Goal: Task Accomplishment & Management: Manage account settings

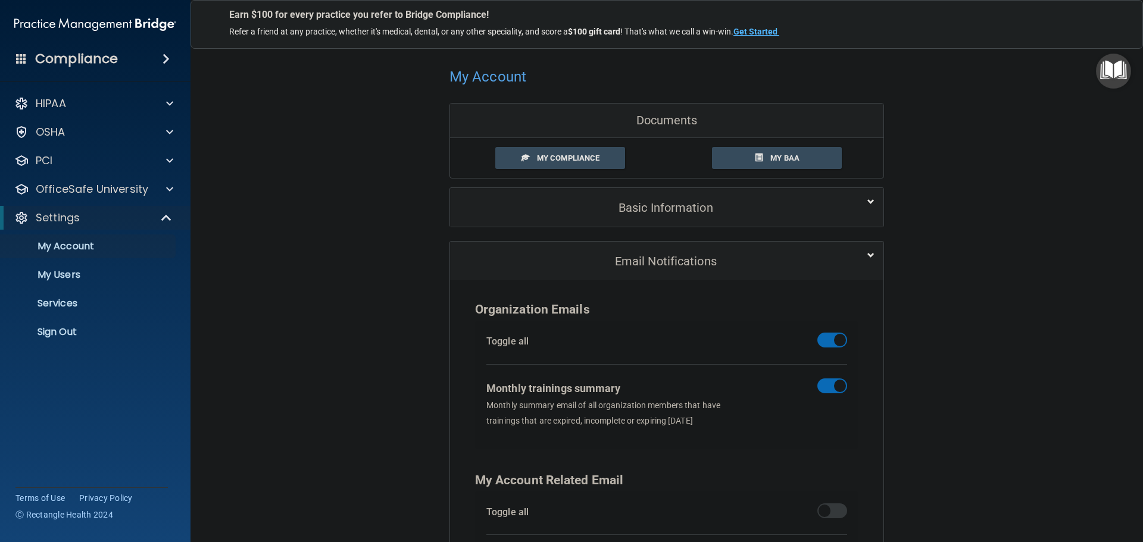
click at [326, 186] on div "My Account Documents My Compliance My Compliance My BAA Basic Information Full …" at bounding box center [666, 331] width 905 height 563
click at [80, 328] on p "Sign Out" at bounding box center [89, 332] width 163 height 12
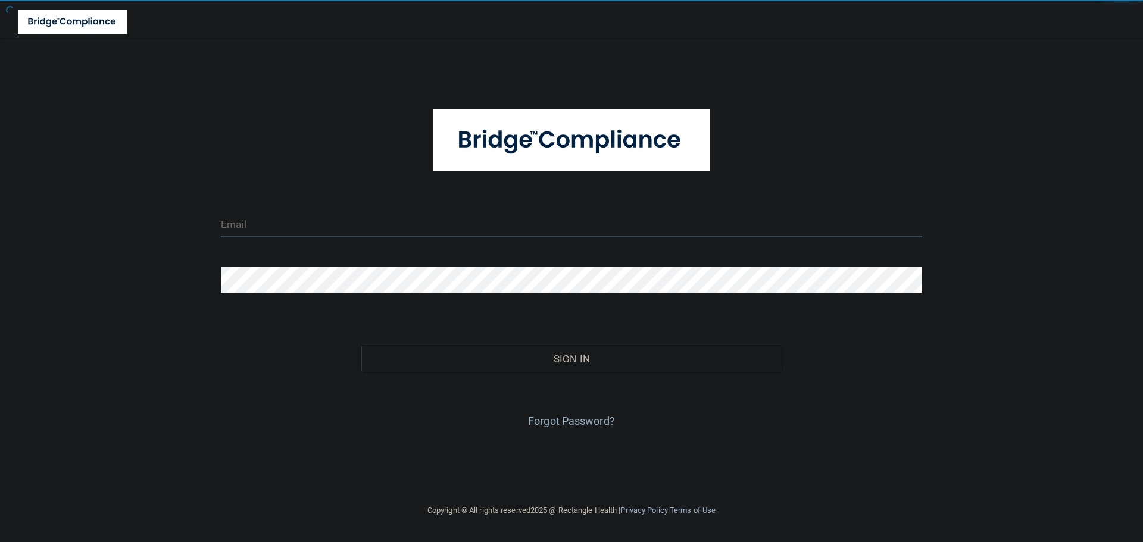
type input "[EMAIL_ADDRESS][DOMAIN_NAME]"
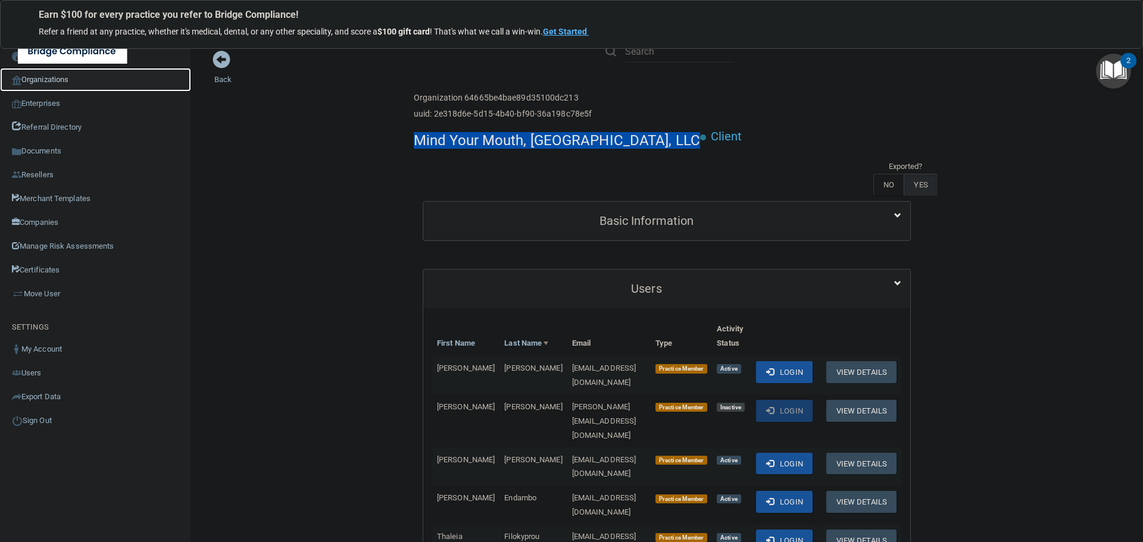
click at [60, 80] on link "Organizations" at bounding box center [95, 80] width 191 height 24
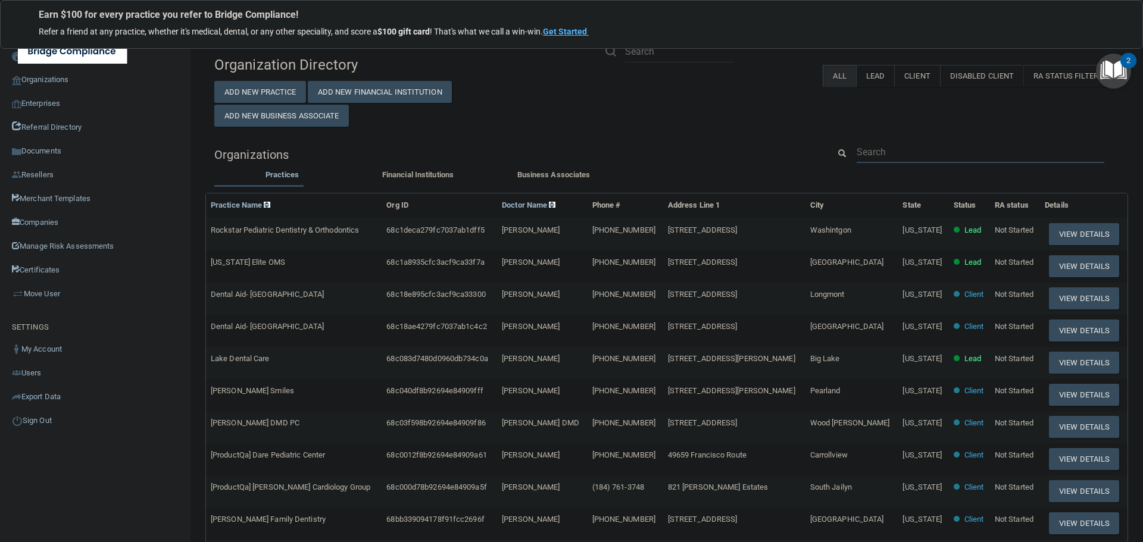
click at [881, 150] on input "text" at bounding box center [981, 152] width 248 height 22
paste input "info@hydrationweightloss.com"
type input "info@hydrationweightloss.com"
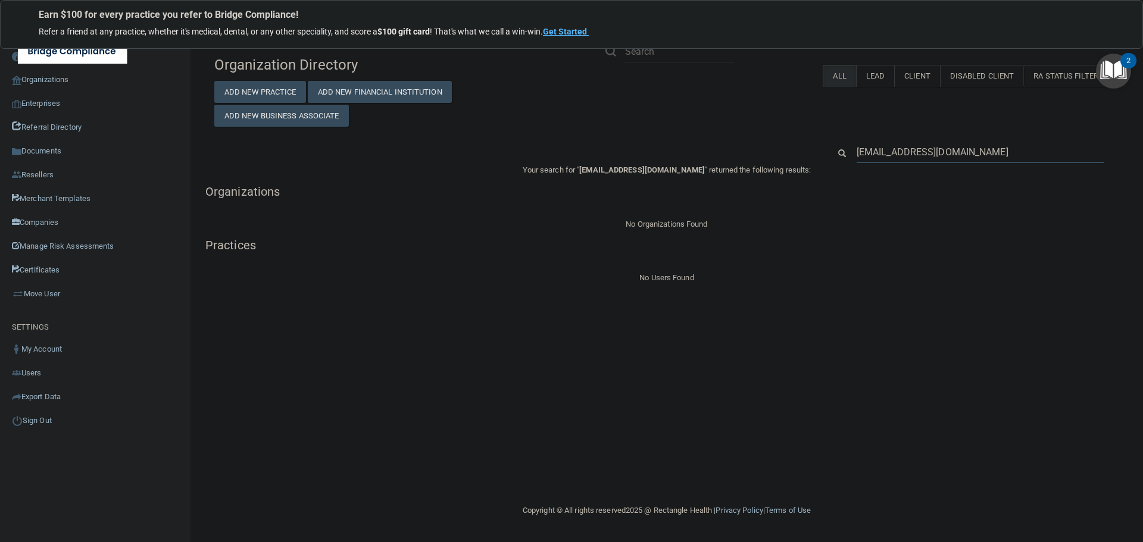
click at [968, 149] on input "info@hydrationweightloss.com" at bounding box center [981, 152] width 248 height 22
paste input "Hydration Therapy & Weight Loss Center"
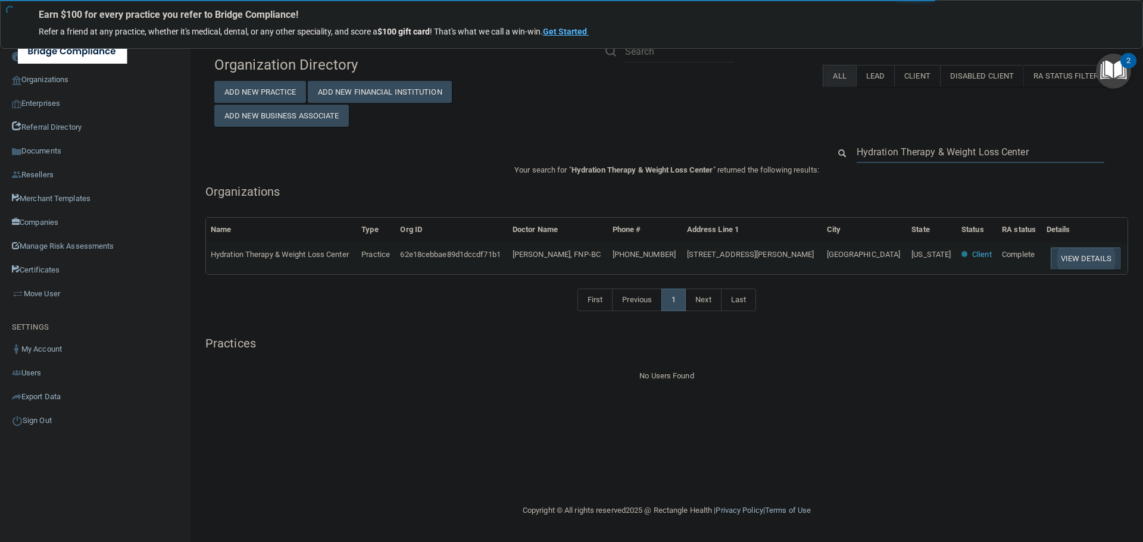
type input "Hydration Therapy & Weight Loss Center"
click at [1063, 255] on button "View Details" at bounding box center [1086, 259] width 70 height 22
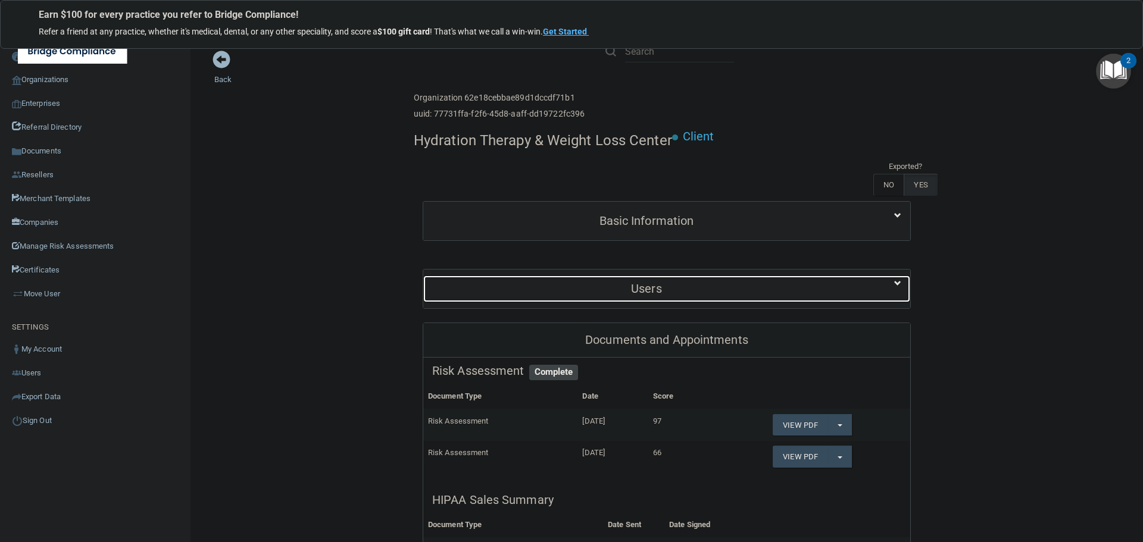
click at [602, 276] on div "Users" at bounding box center [646, 289] width 447 height 27
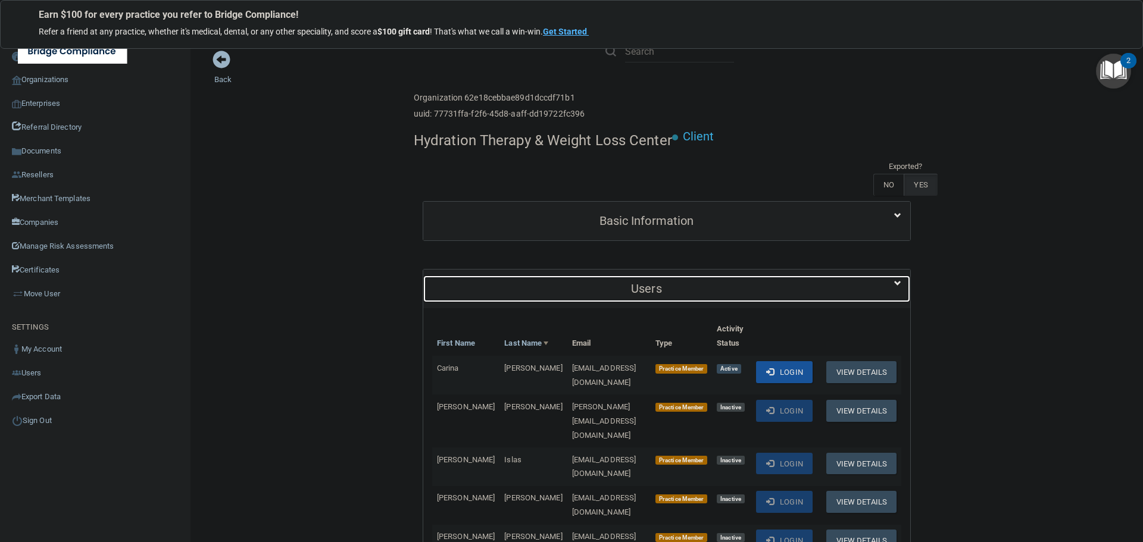
click at [602, 276] on div "Users" at bounding box center [646, 289] width 447 height 27
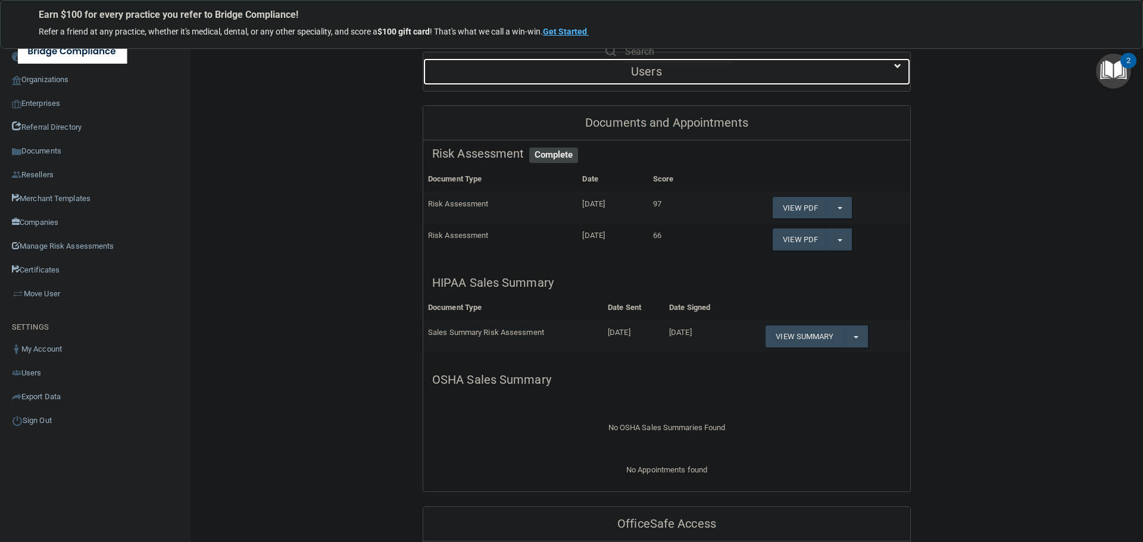
scroll to position [238, 0]
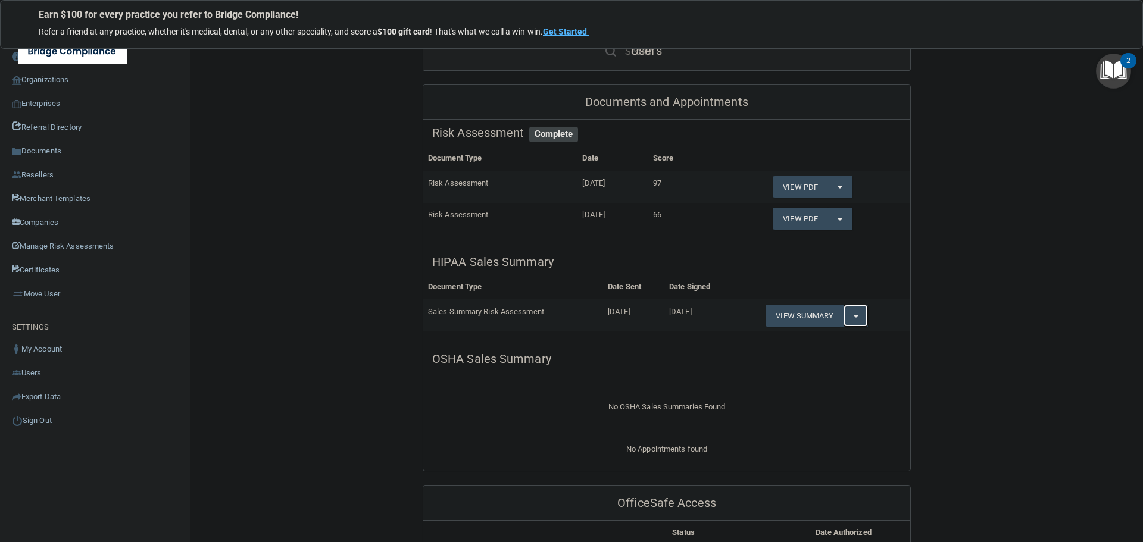
click at [850, 315] on button "Split button!" at bounding box center [856, 316] width 24 height 22
click at [822, 330] on ul "Edit Sales Summary Send Sales Summary Download as PDF" at bounding box center [815, 340] width 99 height 24
click at [848, 314] on button "Split button!" at bounding box center [856, 316] width 24 height 22
click at [825, 339] on link "Download as PDF" at bounding box center [815, 340] width 99 height 18
